Goal: Information Seeking & Learning: Learn about a topic

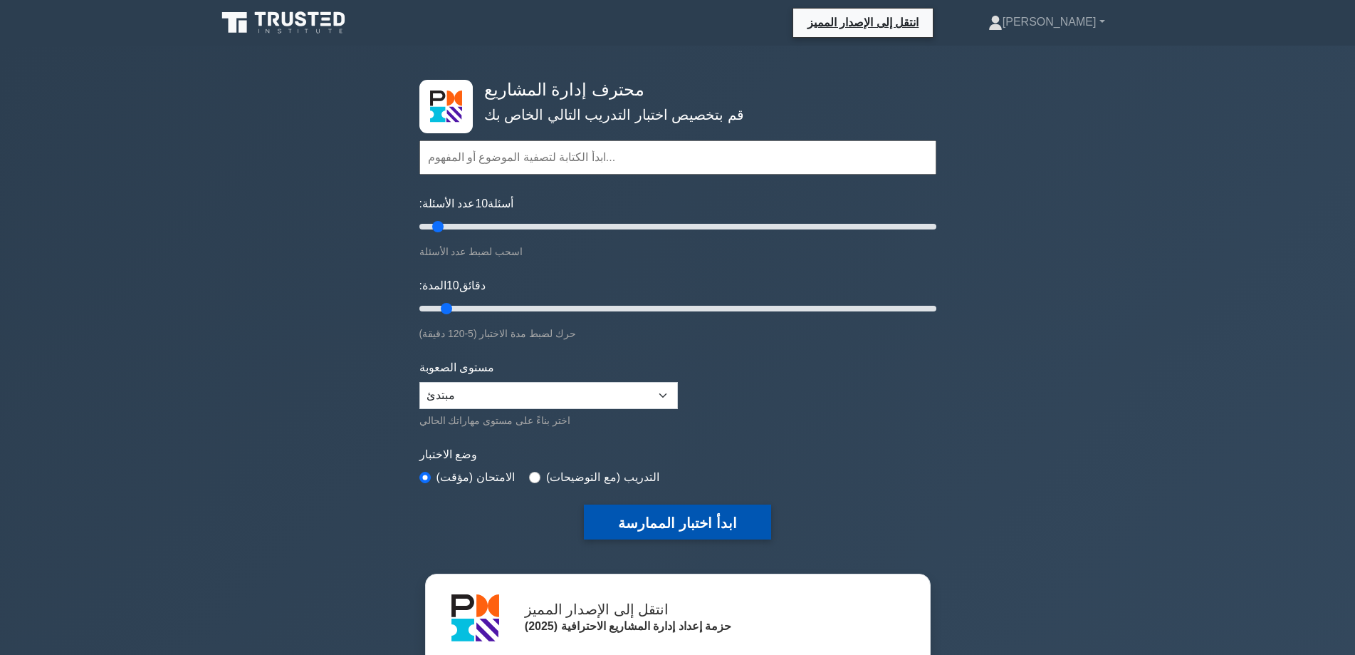
click at [689, 515] on font "ابدأ اختبار الممارسة" at bounding box center [677, 523] width 118 height 16
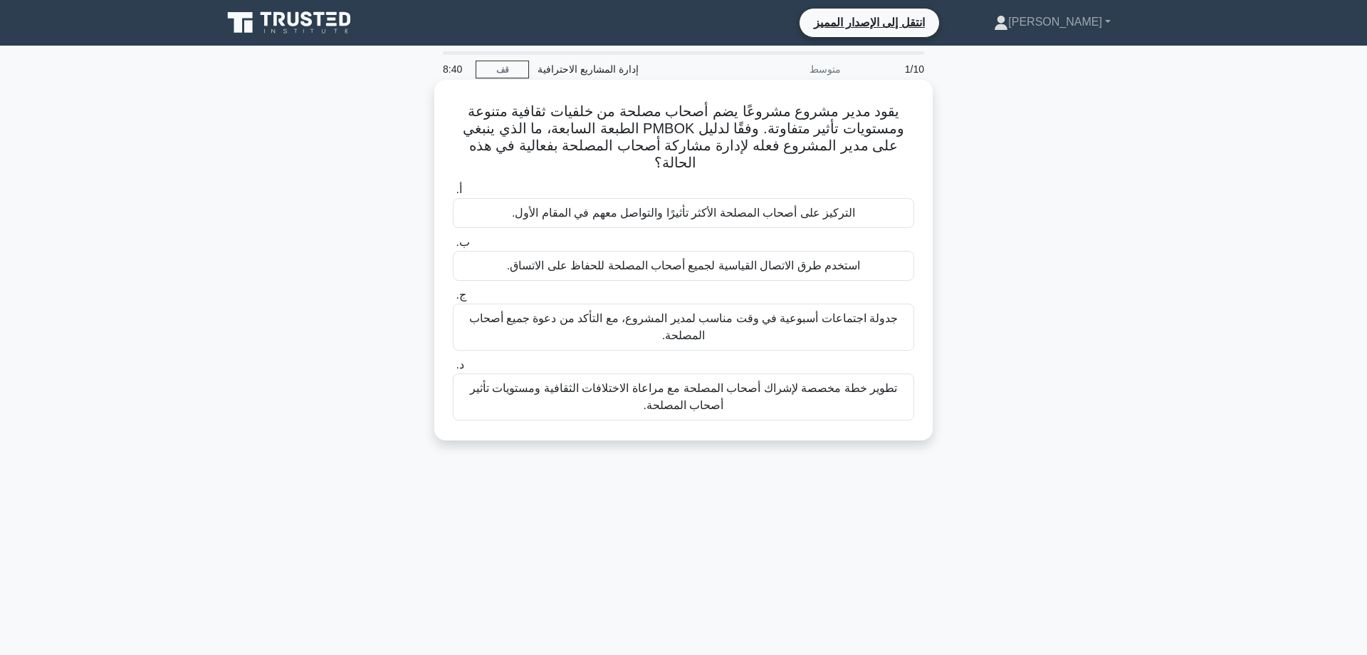
click at [694, 392] on font "تطوير خطة مخصصة لإشراك أصحاب المصلحة مع مراعاة الاختلافات الثقافية ومستويات تأث…" at bounding box center [683, 397] width 449 height 34
click at [453, 370] on input "د. تطوير خطة مخصصة لإشراك أصحاب المصلحة مع مراعاة الاختلافات الثقافية ومستويات …" at bounding box center [453, 364] width 0 height 9
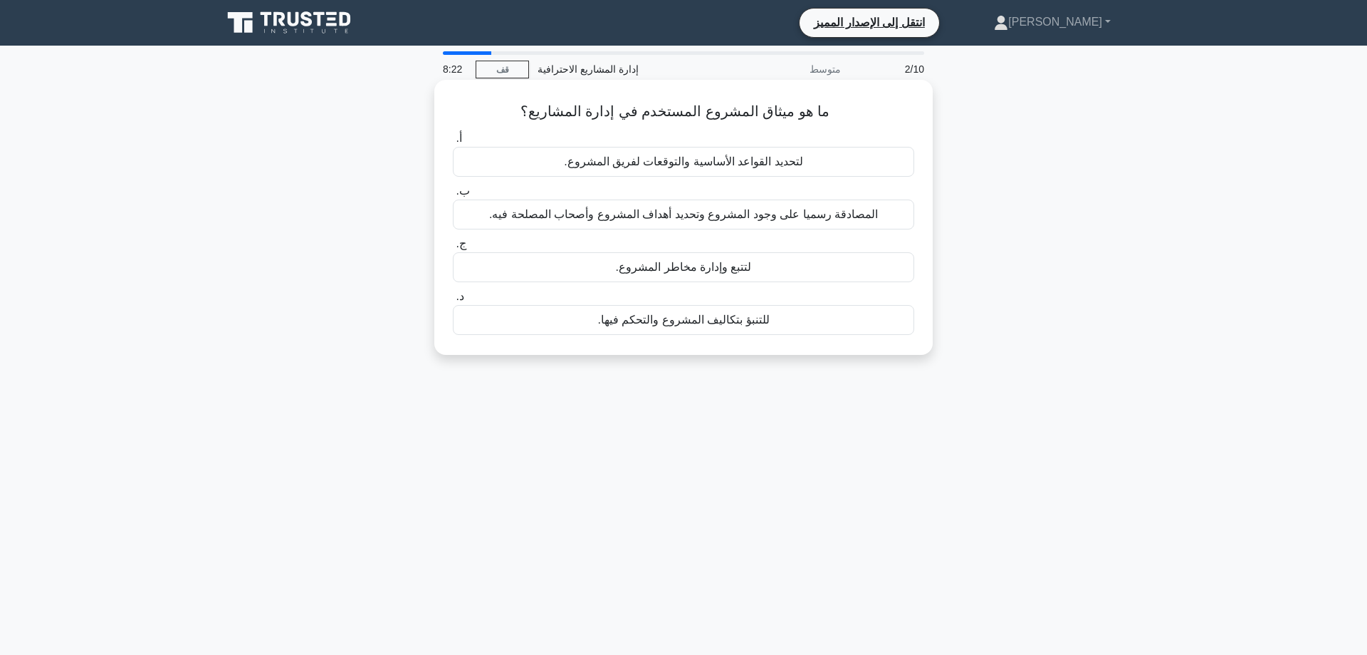
click at [687, 213] on font "المصادقة رسميا على وجود المشروع وتحديد أهداف المشروع وأصحاب المصلحة فيه." at bounding box center [683, 214] width 389 height 12
click at [453, 196] on input "ب. المصادقة رسميا على وجود المشروع وتحديد أهداف المشروع وأصحاب المصلحة فيه." at bounding box center [453, 191] width 0 height 9
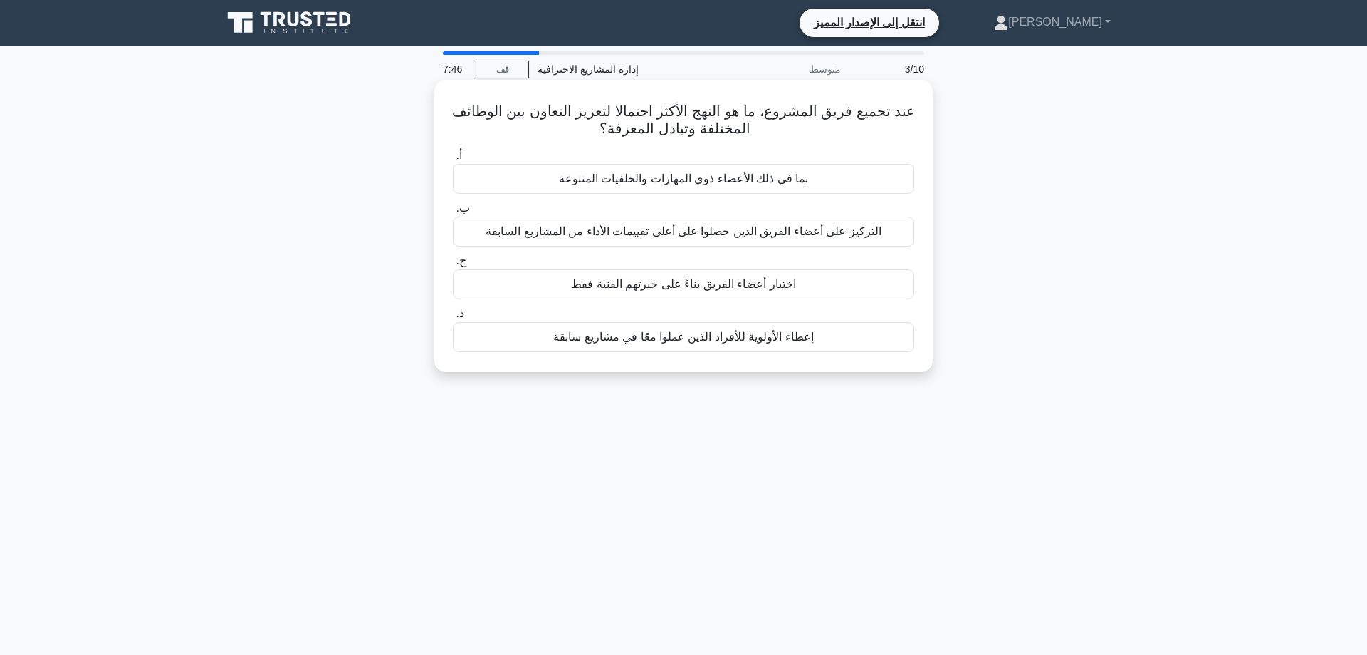
click at [661, 228] on font "التركيز على أعضاء الفريق الذين حصلوا على أعلى تقييمات الأداء من المشاريع السابقة" at bounding box center [683, 231] width 395 height 12
click at [453, 213] on input "ب. ال[DEMOGRAPHIC_DATA] على أعضاء الفريق الذين حصلوا على أعلى تقييمات الأداء من…" at bounding box center [453, 208] width 0 height 9
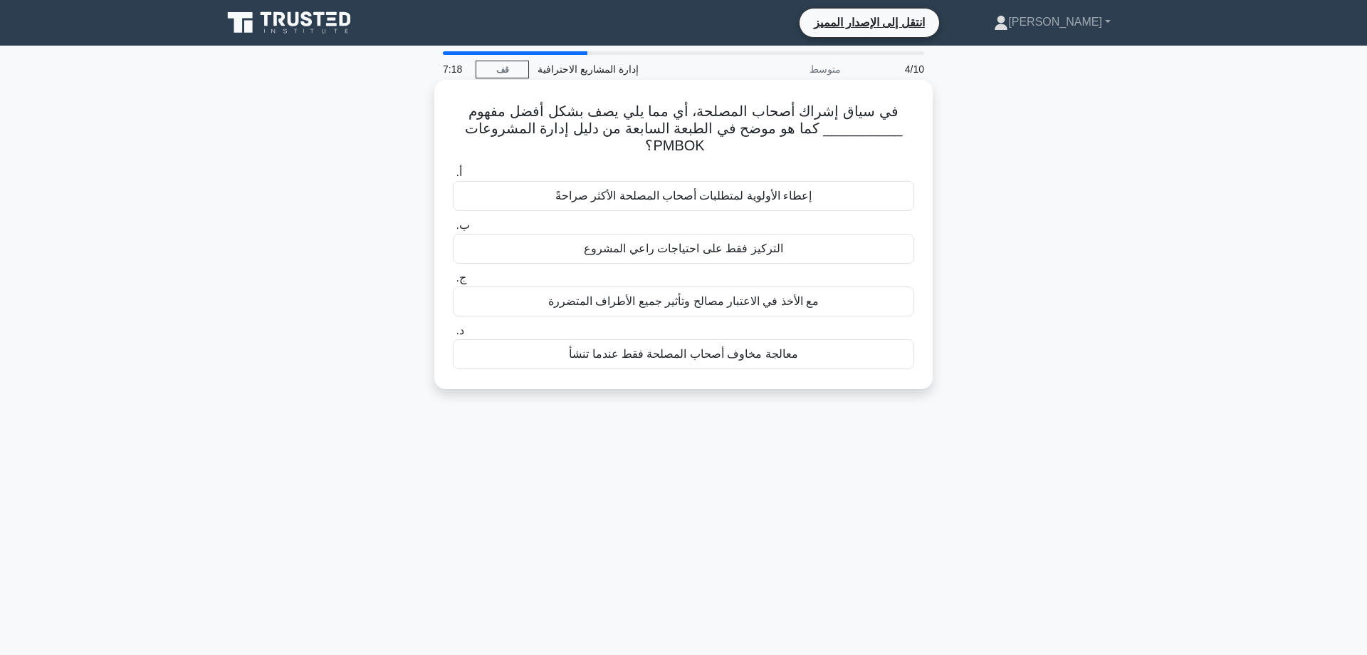
click at [739, 196] on font "إعطاء الأولوية لمتطلبات أصحاب المصلحة الأكثر صراحةً" at bounding box center [684, 195] width 257 height 12
click at [453, 177] on input "أ. إعطاء الأولوية لمتطلبات أصحاب المصلحة الأكثر صراحةً" at bounding box center [453, 172] width 0 height 9
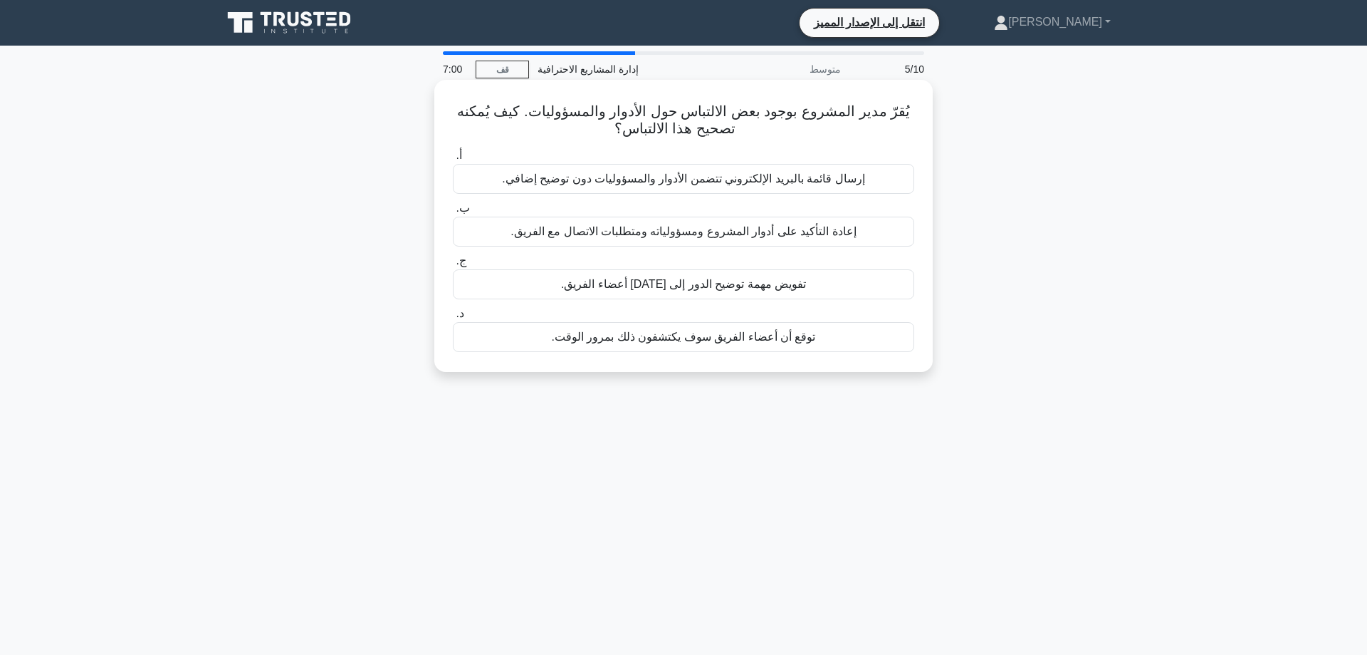
click at [592, 225] on font "إعادة التأكيد على أدوار المشروع ومسؤولياته ومتطلبات الاتصال مع الفريق." at bounding box center [683, 231] width 345 height 12
click at [453, 213] on input "ب. إعادة التأكيد على أدوار المشروع ومسؤولياته ومتطلبات الاتصال مع الفريق." at bounding box center [453, 208] width 0 height 9
click at [661, 174] on font "قم بتسجيل الأخطاء كجزء من عملية مراقبة الجودة والعمل مع الفريق لمعالجتها." at bounding box center [683, 178] width 368 height 12
click at [453, 160] on input "أ. قم بتسجيل الأخطاء كجزء من عملية مراقبة الجودة والعمل مع الفريق لمعالجتها." at bounding box center [453, 155] width 0 height 9
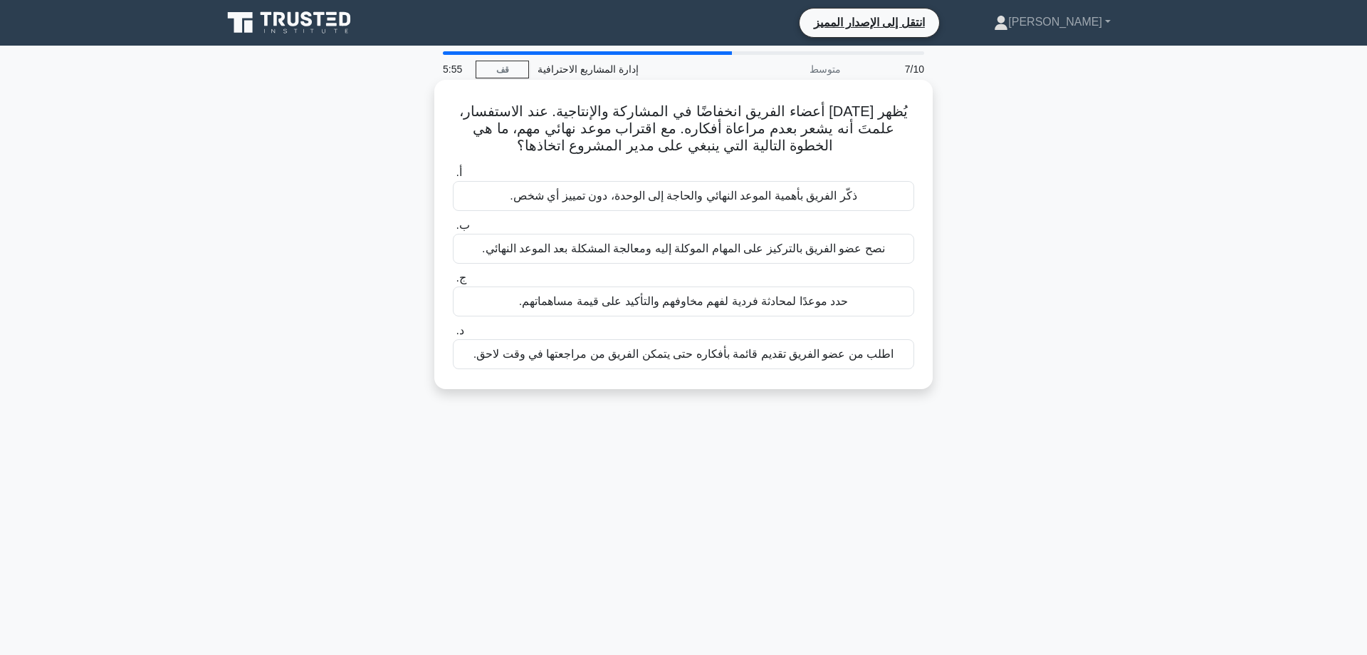
click at [598, 354] on font "اطلب من عضو الفريق تقديم قائمة بأفكاره حتى يتمكن الفريق من مراجعتها في وقت لاحق." at bounding box center [684, 354] width 421 height 12
click at [453, 335] on input "د. اطلب من عضو الفريق تقديم قائمة بأفكاره حتى يتمكن الفريق من مراجعتها في وقت ل…" at bounding box center [453, 330] width 0 height 9
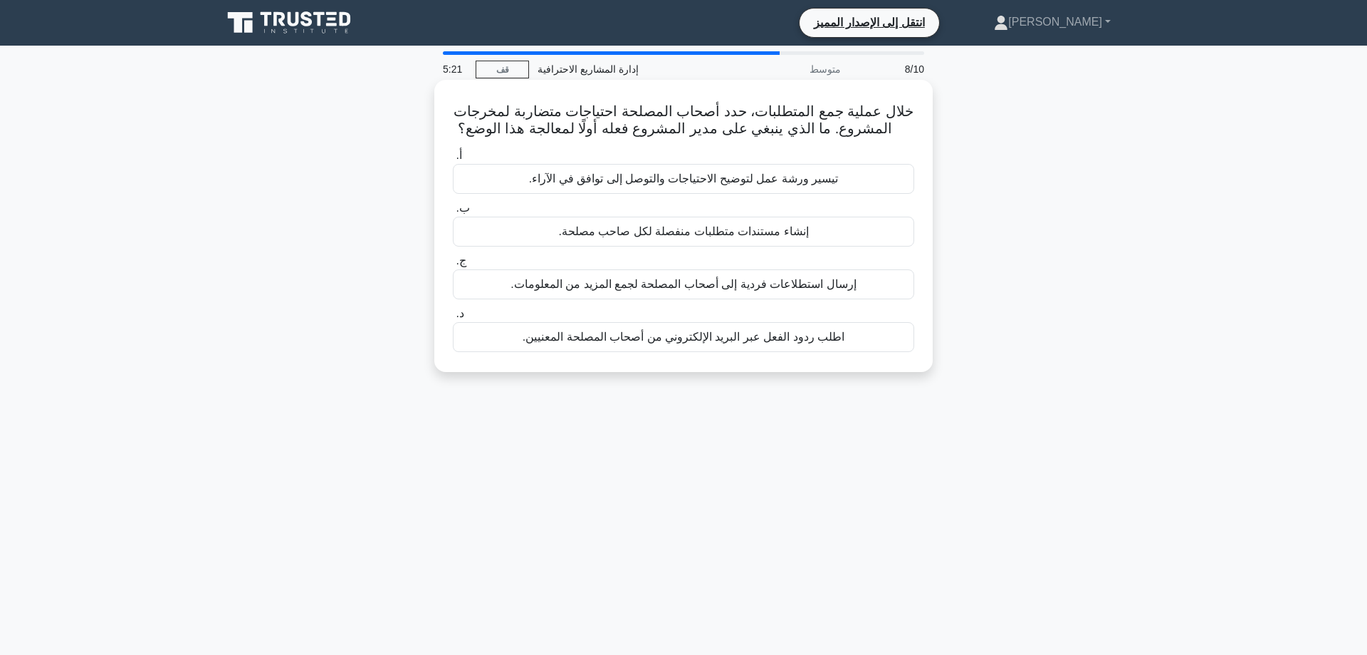
click at [632, 174] on font "تيسير ورشة عمل لتوضيح الاحتياجات والتوصل إلى توافق في الآراء." at bounding box center [683, 178] width 309 height 12
click at [453, 160] on input "أ. تيسير ورشة عمل لتوضيح الاحتياجات والتوصل إلى توافق في الآراء." at bounding box center [453, 155] width 0 height 9
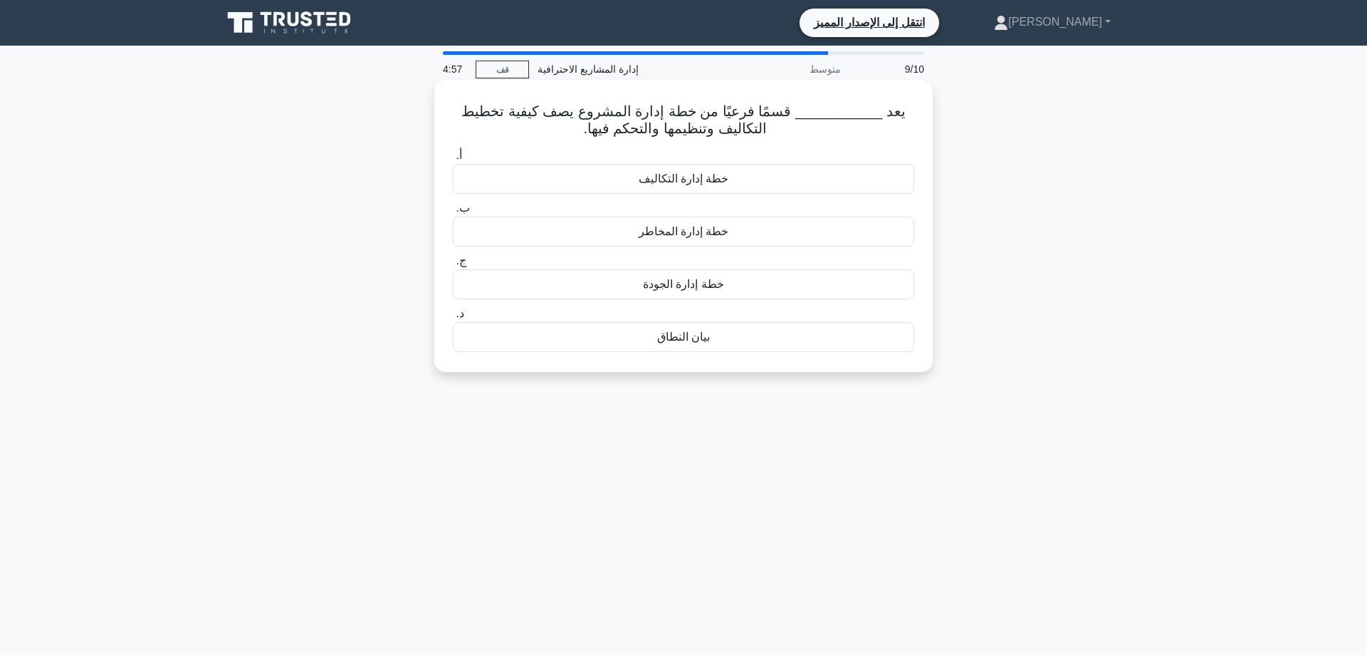
click at [700, 179] on font "خطة إدارة التكاليف" at bounding box center [684, 178] width 90 height 12
click at [453, 160] on input "أ. خطة إدارة التكاليف" at bounding box center [453, 155] width 0 height 9
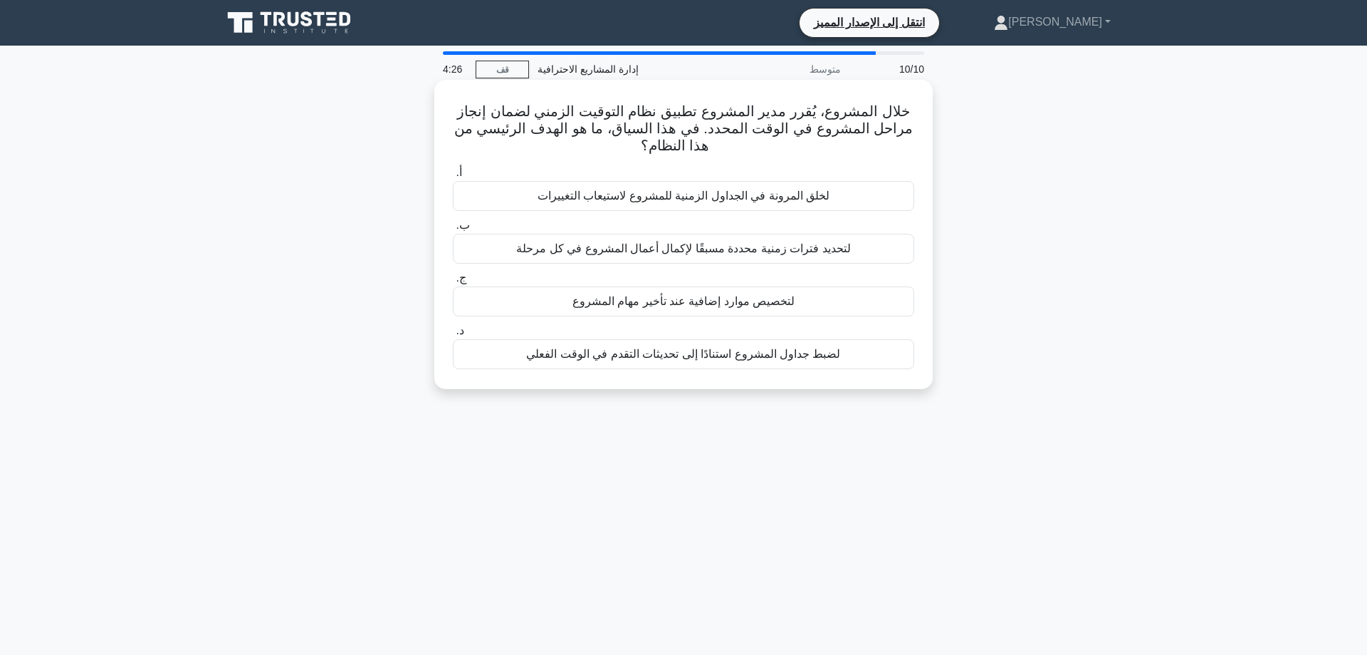
click at [631, 192] on font "لخلق المرونة في الجداول الزمنية للمشروع لاستيعاب التغييرات" at bounding box center [684, 195] width 292 height 12
click at [453, 177] on input "أ. لخلق المرونة في الجداول الزمنية للمشروع لاستيعاب التغييرات" at bounding box center [453, 172] width 0 height 9
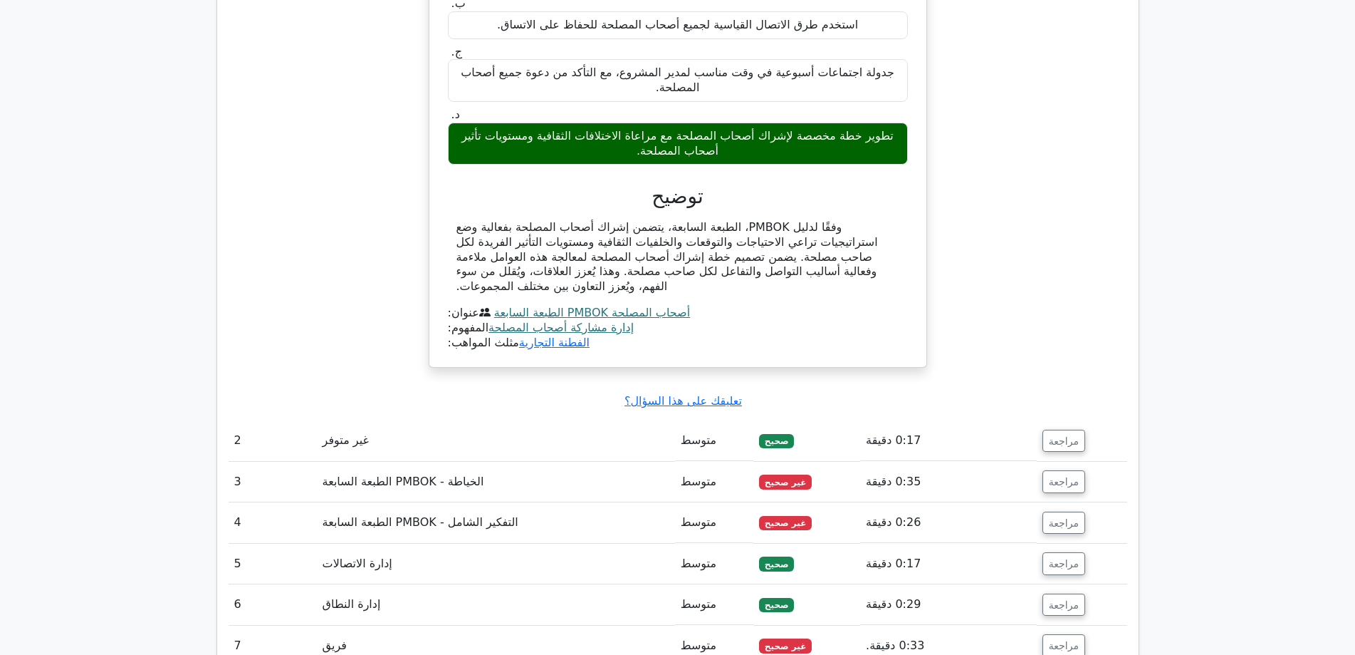
scroll to position [1496, 0]
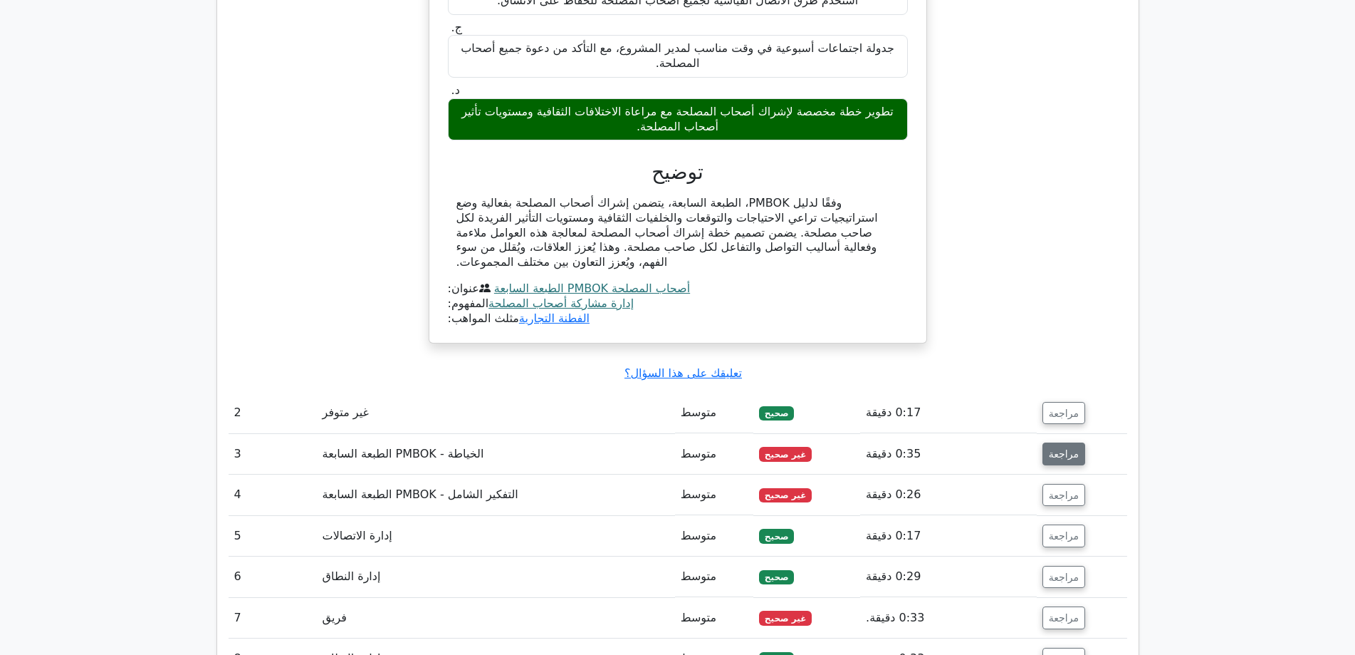
click at [1055, 448] on font "مراجعة" at bounding box center [1064, 453] width 30 height 11
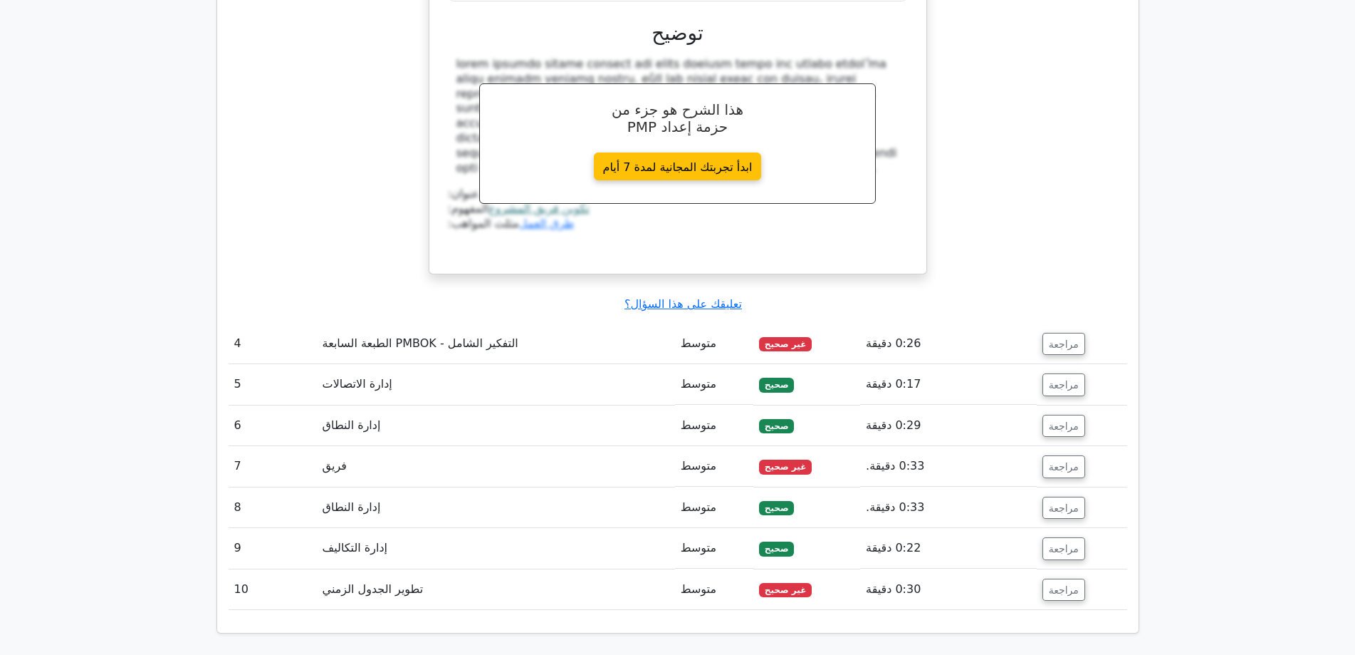
scroll to position [2150, 0]
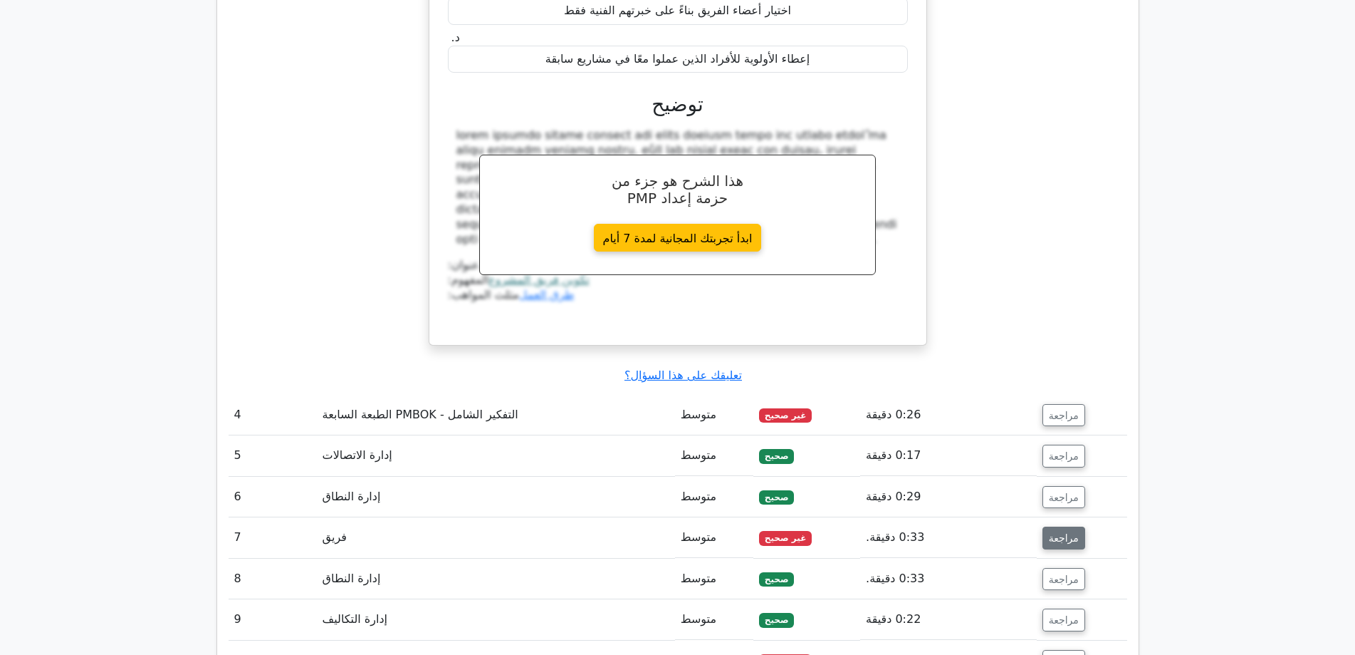
click at [1054, 532] on font "مراجعة" at bounding box center [1064, 537] width 30 height 11
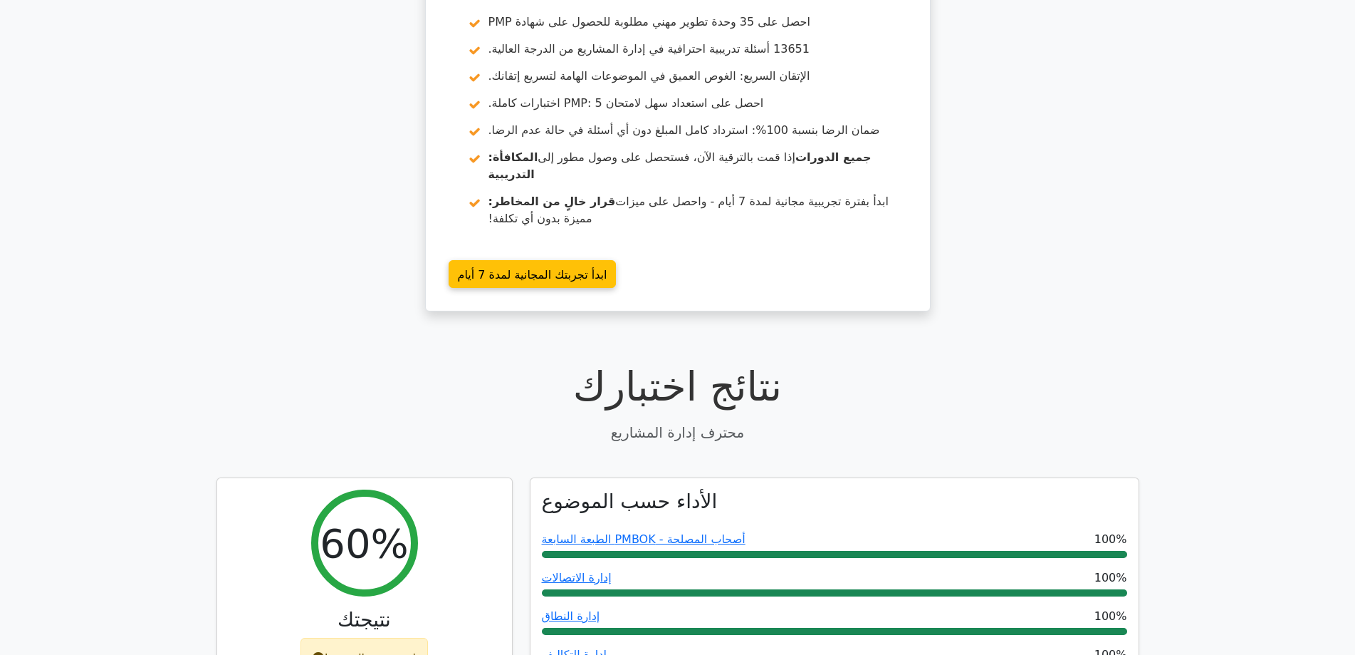
scroll to position [0, 0]
